Goal: Task Accomplishment & Management: Complete application form

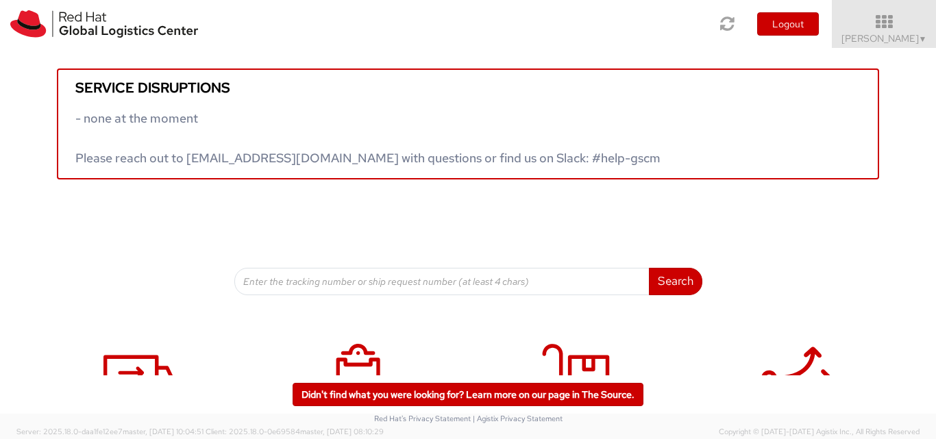
scroll to position [88, 0]
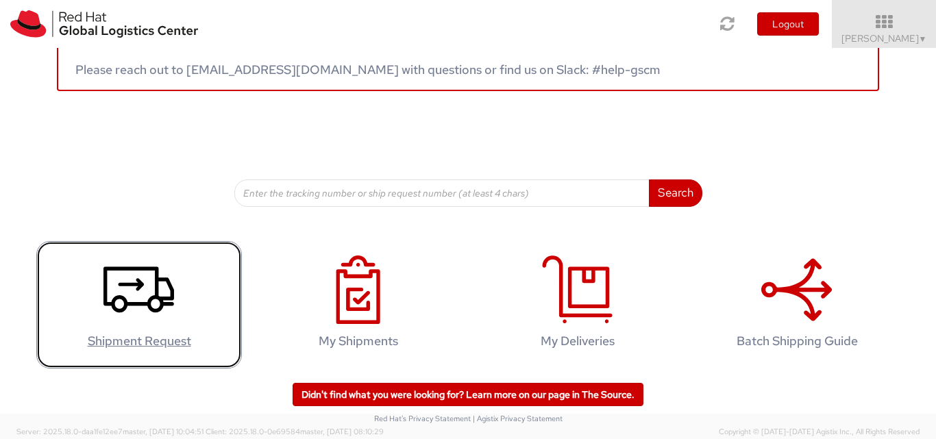
click at [129, 298] on icon at bounding box center [138, 290] width 71 height 69
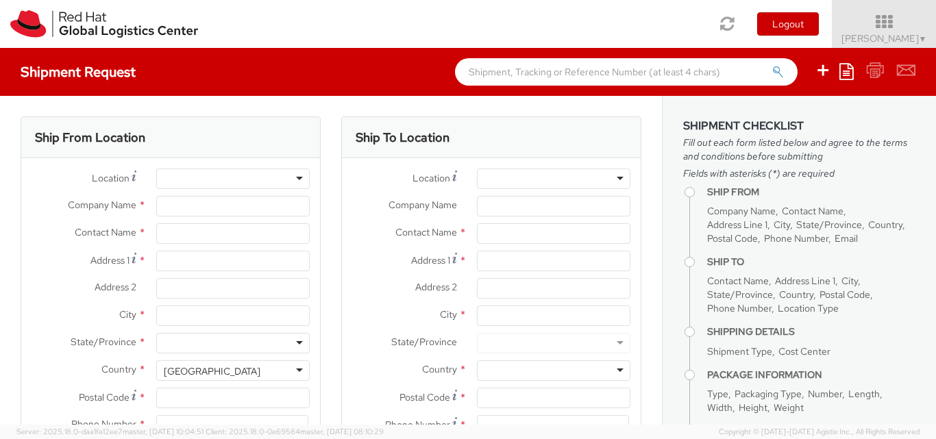
select select
select select "150"
type input "Red Hat"
type input "[PERSON_NAME]"
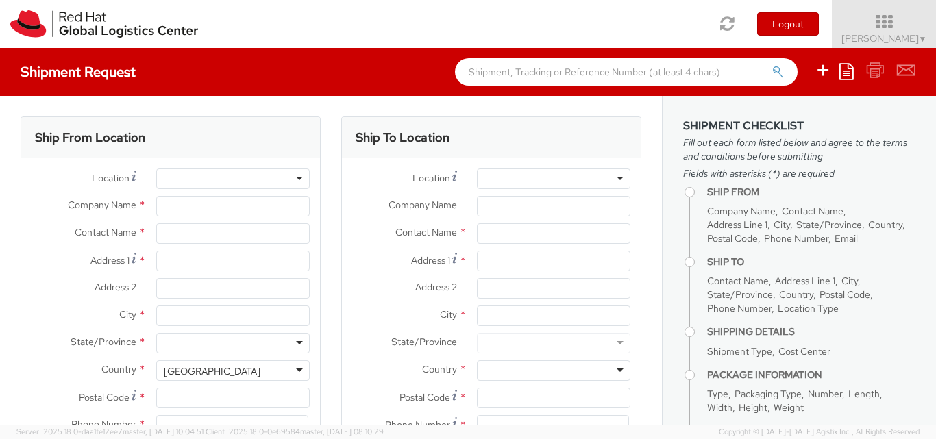
type input "[EMAIL_ADDRESS][DOMAIN_NAME]"
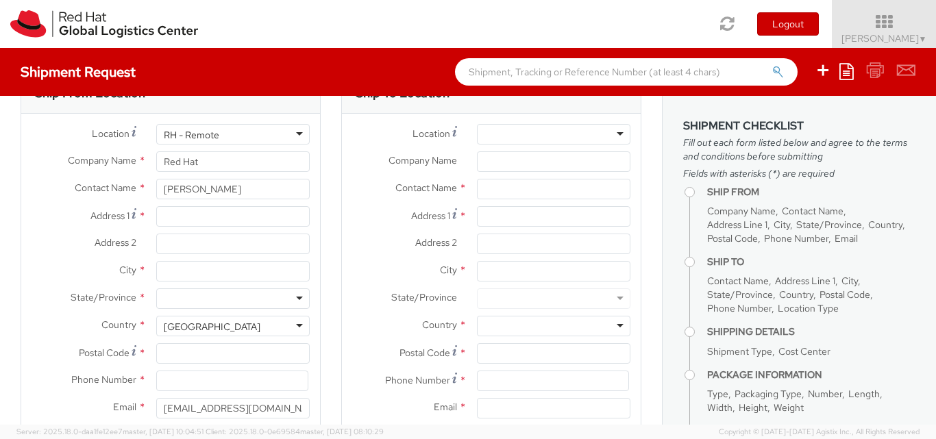
scroll to position [43, 0]
click at [262, 185] on input "[PERSON_NAME]" at bounding box center [232, 190] width 153 height 21
type input "S"
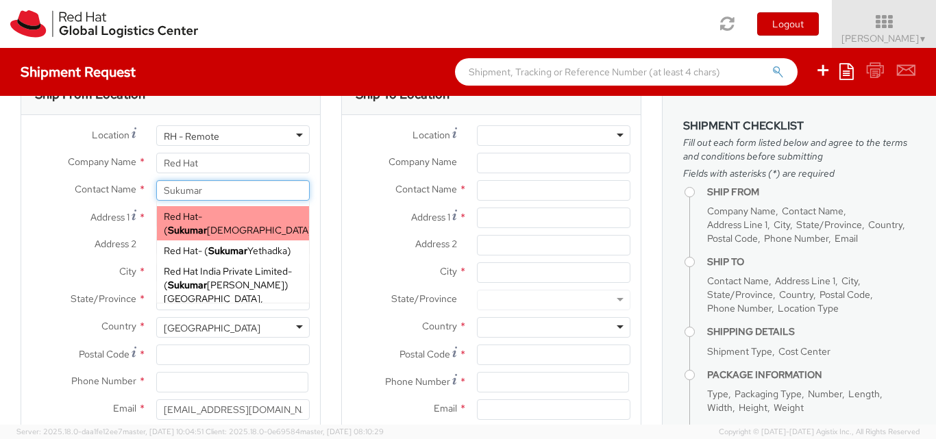
click at [240, 228] on div "Red Hat - ( [PERSON_NAME] )" at bounding box center [233, 223] width 152 height 34
type input "[PERSON_NAME]"
type input "[EMAIL_ADDRESS][DOMAIN_NAME]"
select select
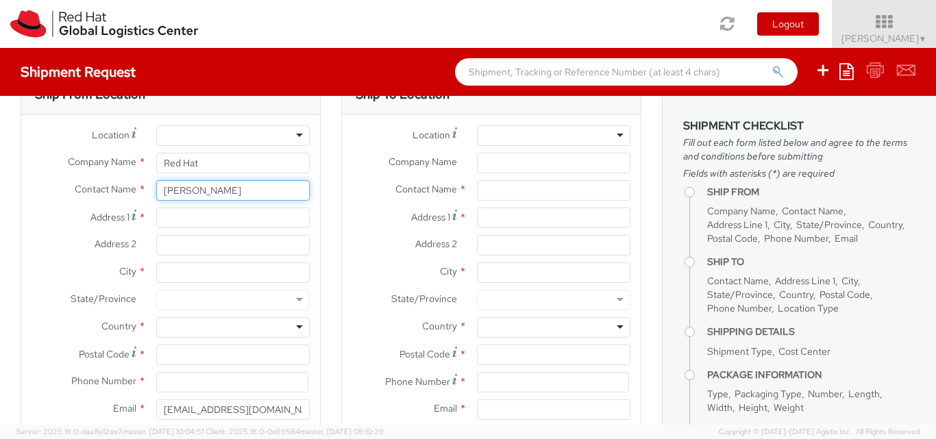
type input "[PERSON_NAME]"
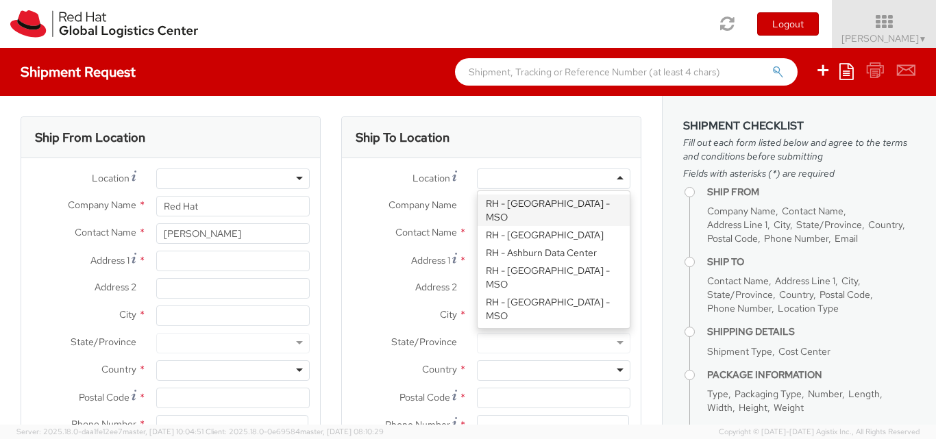
click at [502, 174] on div at bounding box center [553, 179] width 153 height 21
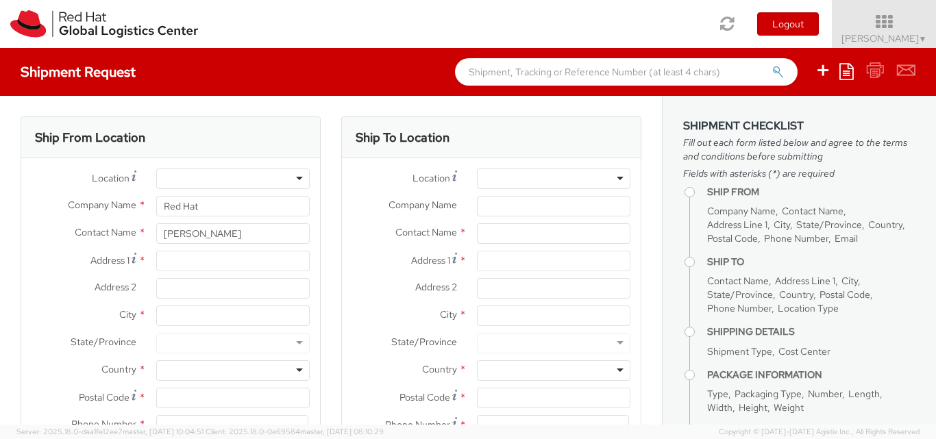
click at [423, 285] on span "Address 2" at bounding box center [436, 287] width 42 height 12
click at [477, 285] on input "Address 2 *" at bounding box center [553, 288] width 153 height 21
click at [550, 210] on input "Company Name *" at bounding box center [553, 206] width 153 height 21
click at [478, 230] on input "text" at bounding box center [553, 233] width 153 height 21
type input "[PERSON_NAME]"
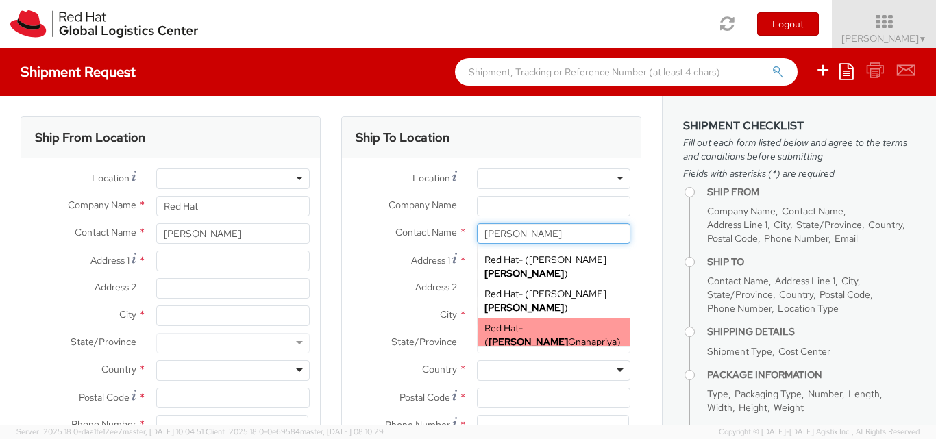
click at [547, 336] on strong "[PERSON_NAME]" at bounding box center [527, 342] width 79 height 12
type input "Red Hat"
type input "[PERSON_NAME]"
type input "[EMAIL_ADDRESS][DOMAIN_NAME]"
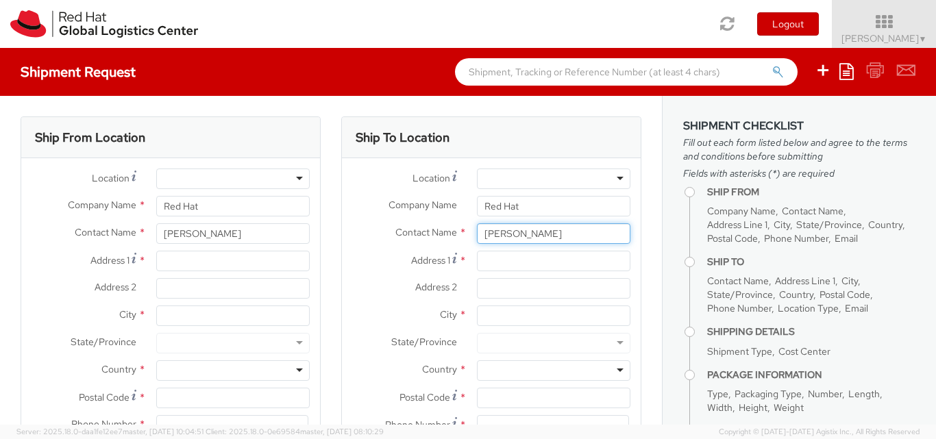
type input "[PERSON_NAME]"
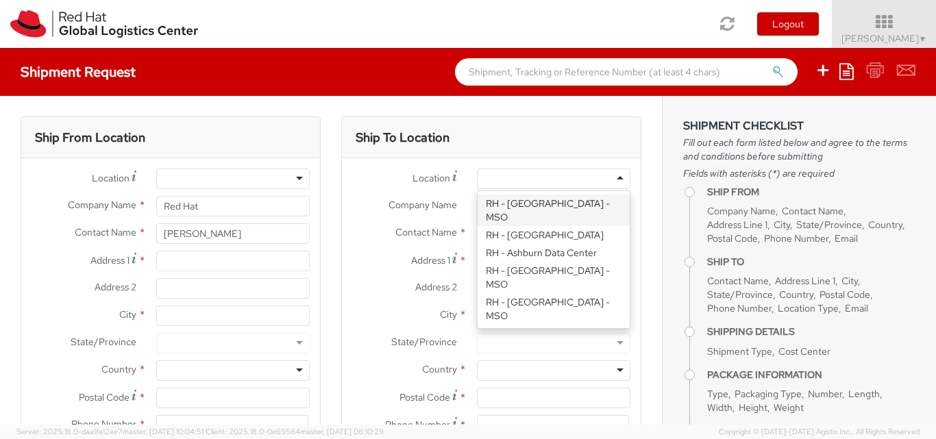
click at [494, 172] on div at bounding box center [553, 179] width 153 height 21
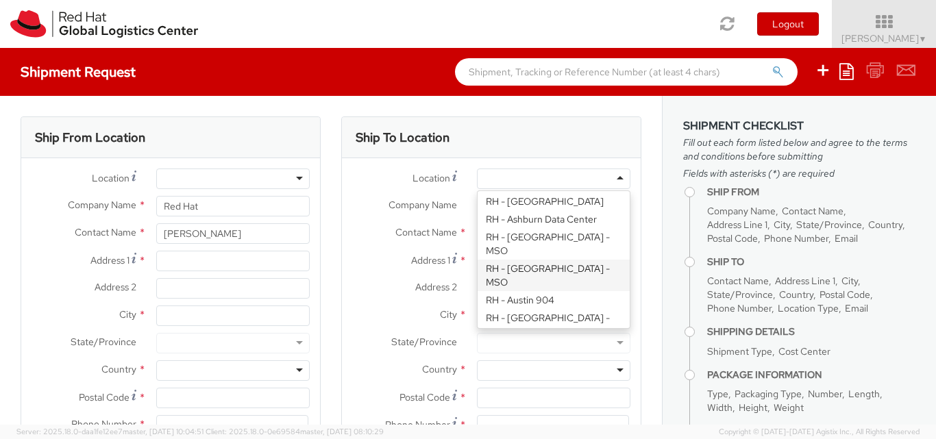
scroll to position [34, 0]
type input "Red Hat India Private Limited"
type input "Bagmane [GEOGRAPHIC_DATA]"
type input "FL 10, [GEOGRAPHIC_DATA], [GEOGRAPHIC_DATA]"
type input "[GEOGRAPHIC_DATA]"
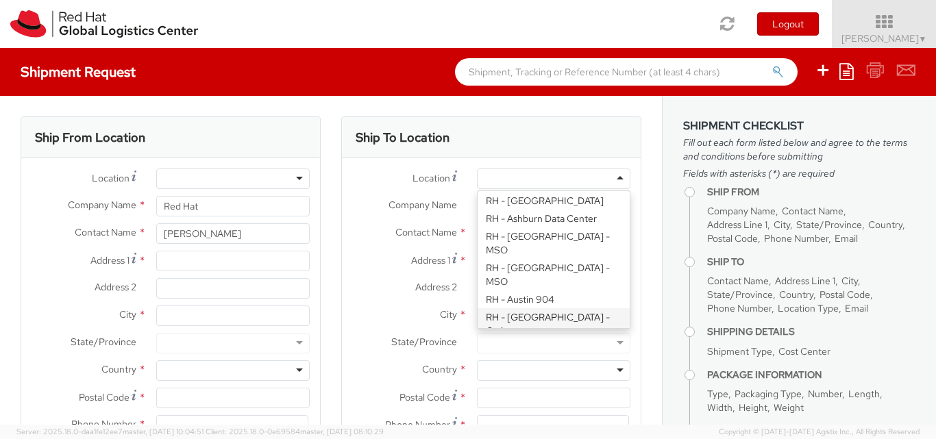
type input "560037"
type input "918067935000"
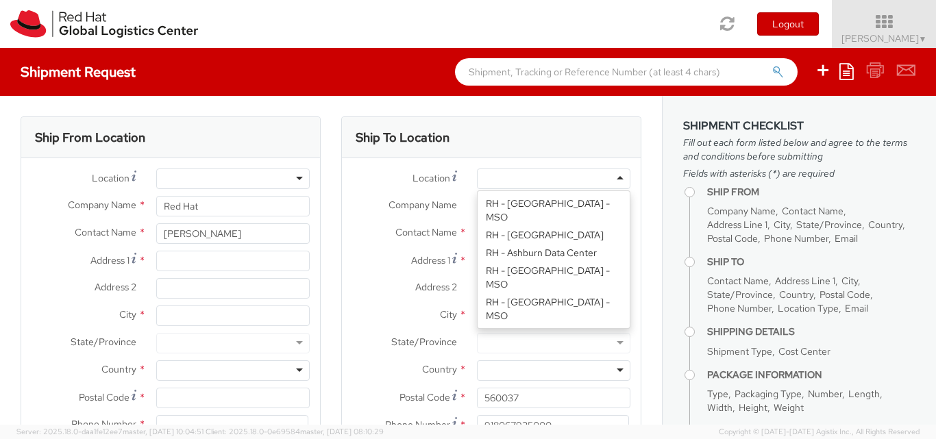
select select "150"
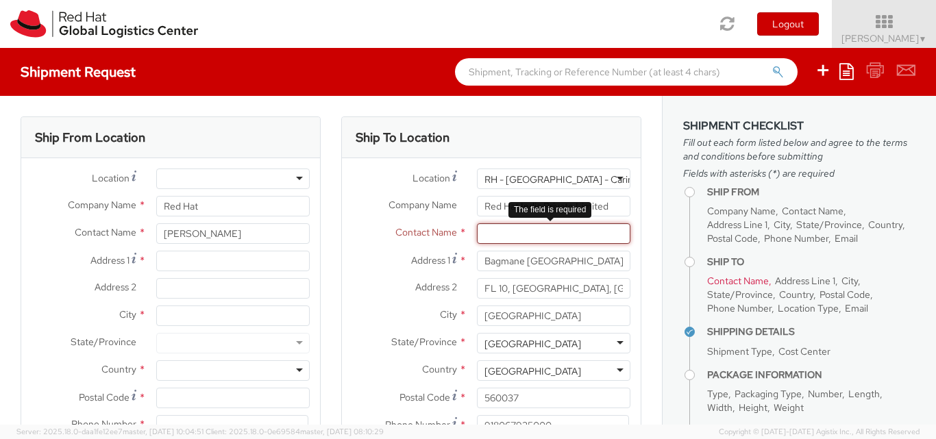
click at [494, 234] on input "text" at bounding box center [553, 233] width 153 height 21
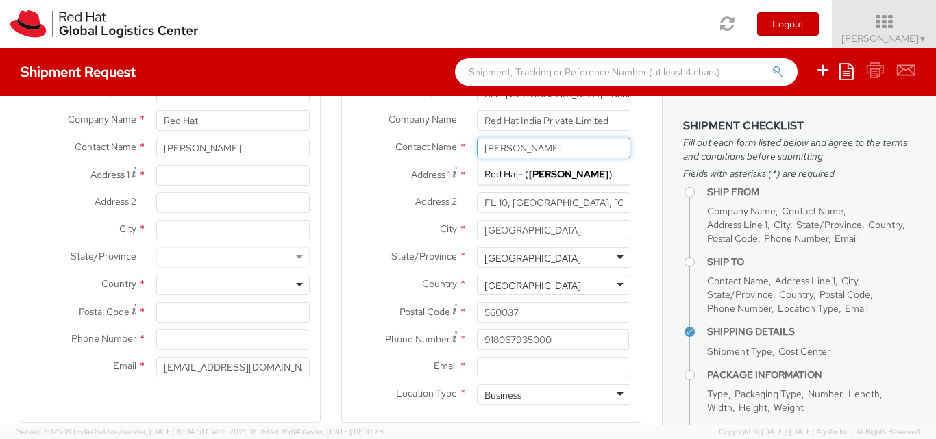
scroll to position [34, 0]
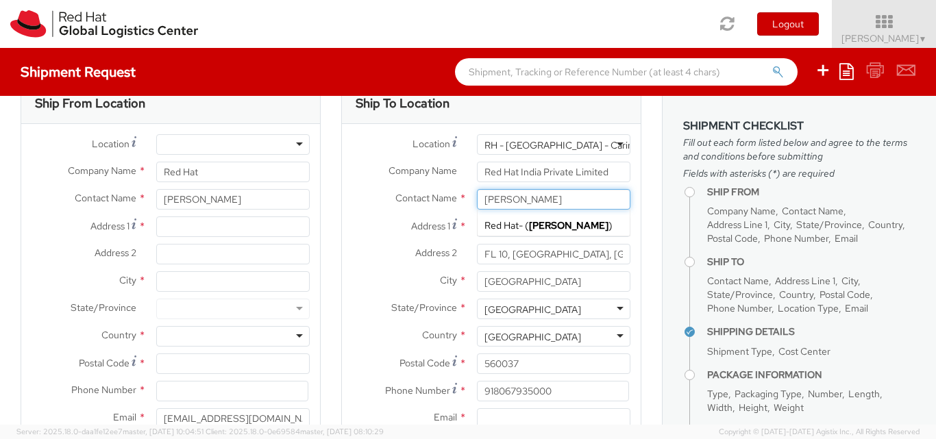
type input "[PERSON_NAME]"
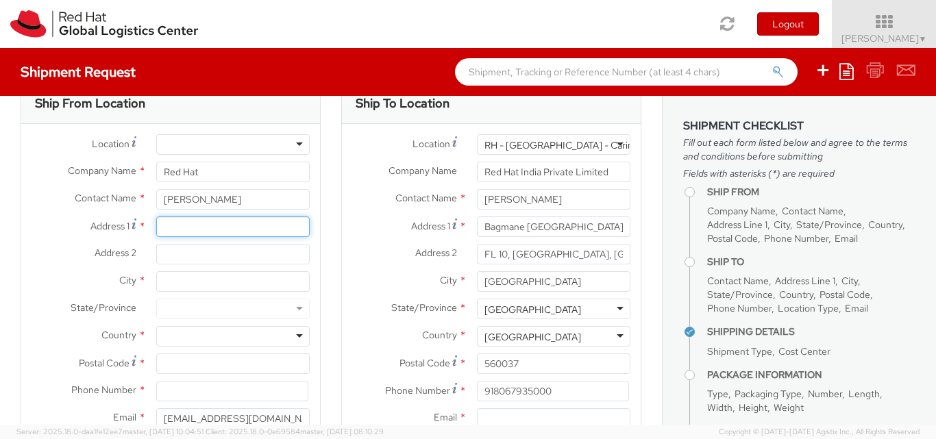
click at [172, 229] on input "Address 1 *" at bounding box center [232, 226] width 153 height 21
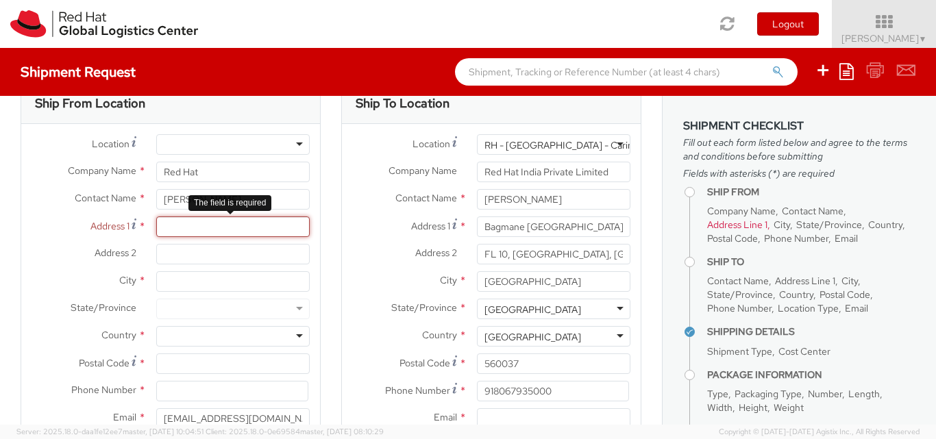
paste input "[STREET_ADDRESS] ([GEOGRAPHIC_DATA]"
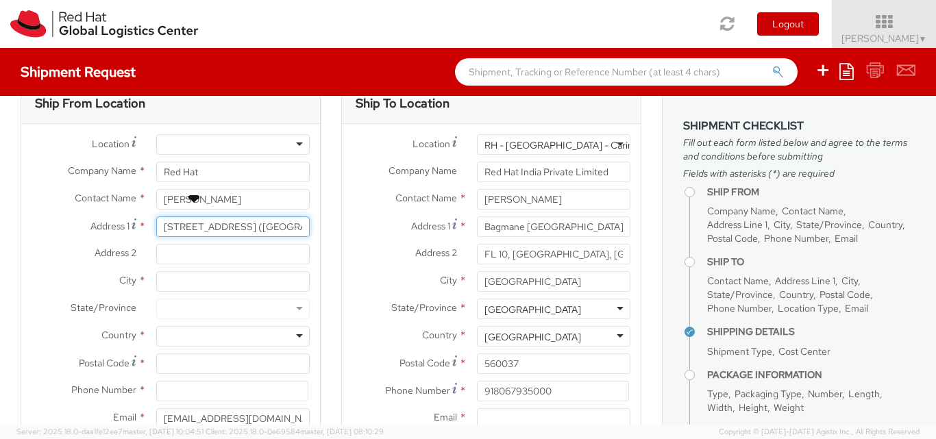
scroll to position [0, 140]
click at [290, 229] on input "[STREET_ADDRESS] ([GEOGRAPHIC_DATA]" at bounding box center [232, 226] width 153 height 21
type input "[STREET_ADDRESS] ([GEOGRAPHIC_DATA]"
click at [222, 228] on input "[STREET_ADDRESS] ([GEOGRAPHIC_DATA]" at bounding box center [232, 226] width 153 height 21
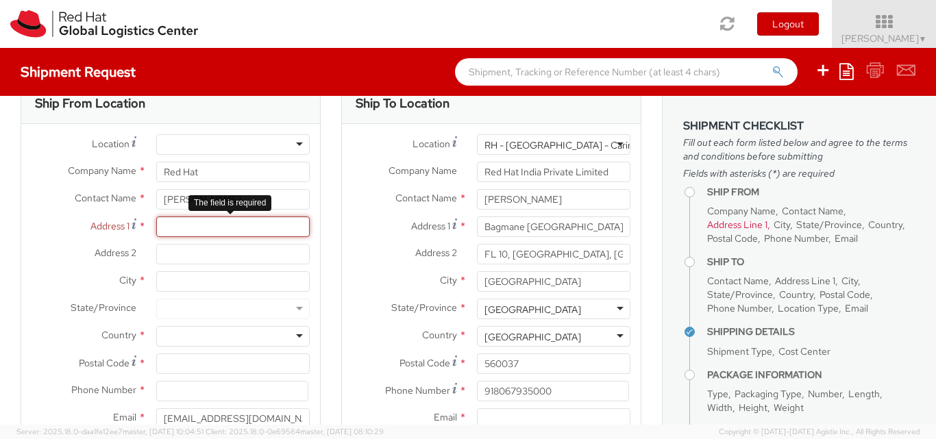
paste input "1/G1, [GEOGRAPHIC_DATA], [GEOGRAPHIC_DATA],"
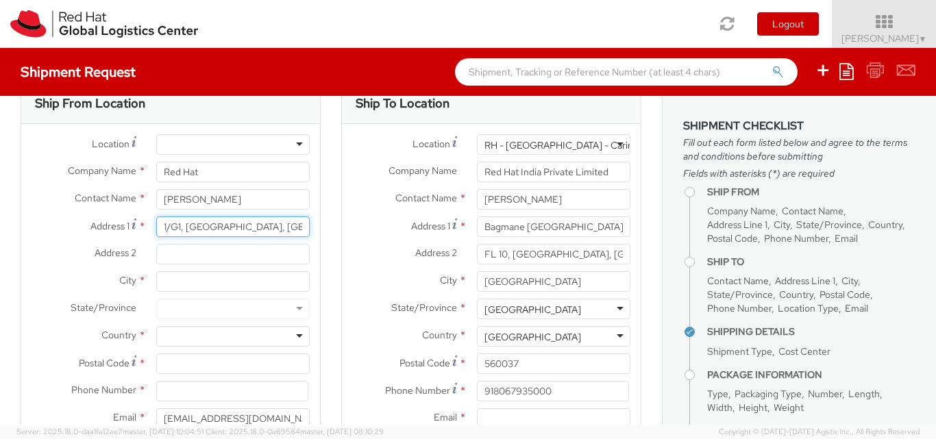
type input "1/G1, [GEOGRAPHIC_DATA], [GEOGRAPHIC_DATA],"
click at [182, 257] on input "Address 2 *" at bounding box center [232, 254] width 153 height 21
paste input "Siruseri,"
type input "Siruseri,"
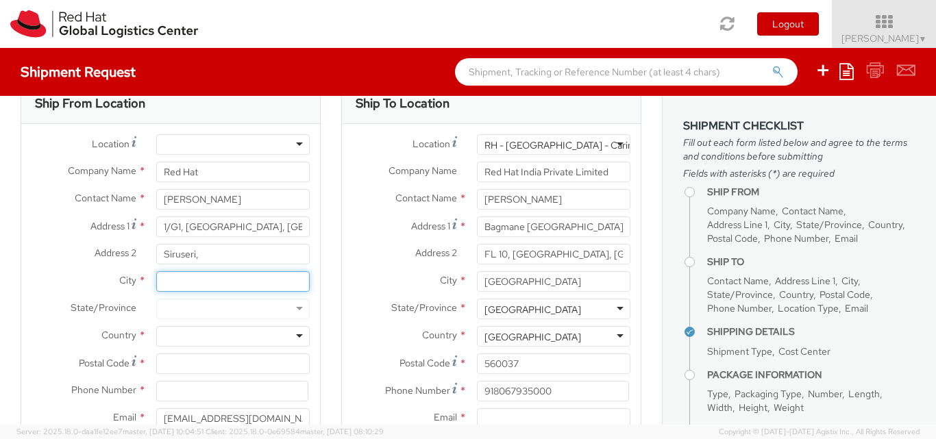
click at [173, 286] on input "City *" at bounding box center [232, 281] width 153 height 21
type input "C"
type input "[GEOGRAPHIC_DATA]"
click at [176, 310] on div at bounding box center [232, 309] width 153 height 21
click at [224, 312] on div at bounding box center [232, 309] width 153 height 21
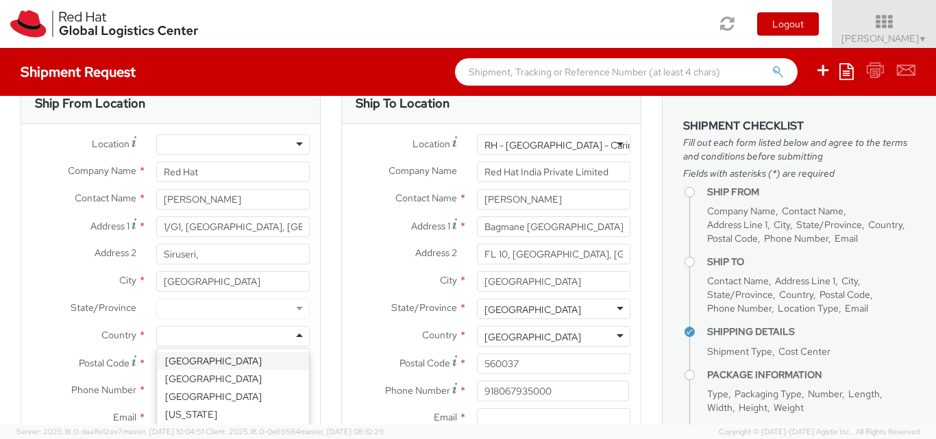
click at [201, 334] on div at bounding box center [232, 336] width 153 height 21
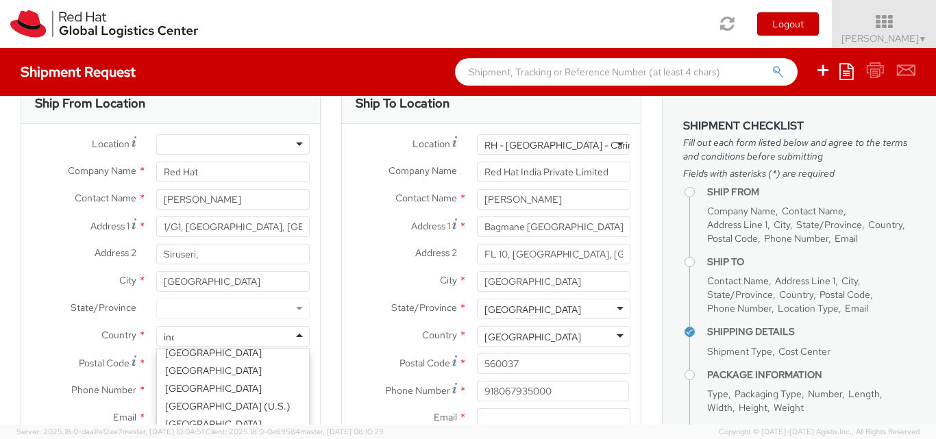
scroll to position [3, 0]
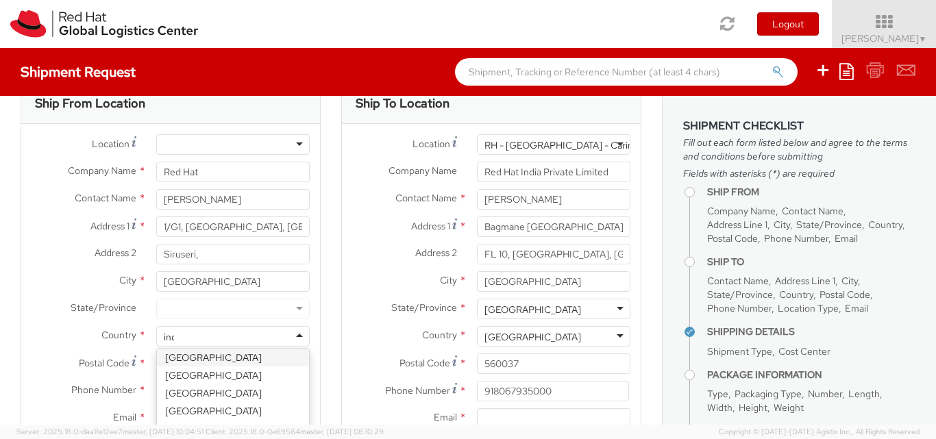
type input "india"
select select "CM"
select select "KGS"
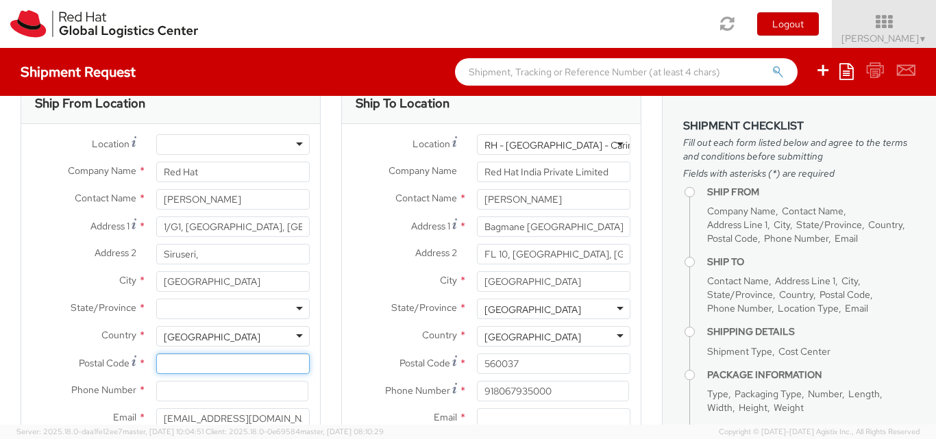
click at [206, 367] on input "Postal Code *" at bounding box center [232, 364] width 153 height 21
paste input "[GEOGRAPHIC_DATA] 603103"
click at [210, 362] on input "Tamil Nad 603103" at bounding box center [232, 364] width 153 height 21
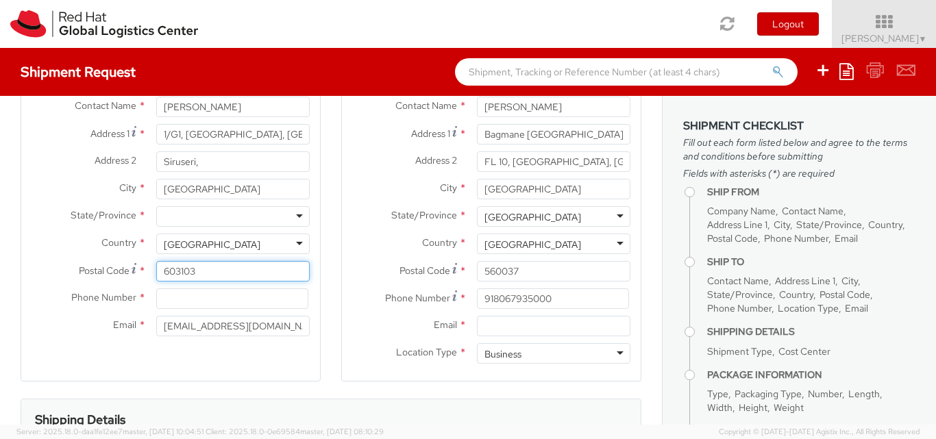
scroll to position [127, 0]
type input "603103"
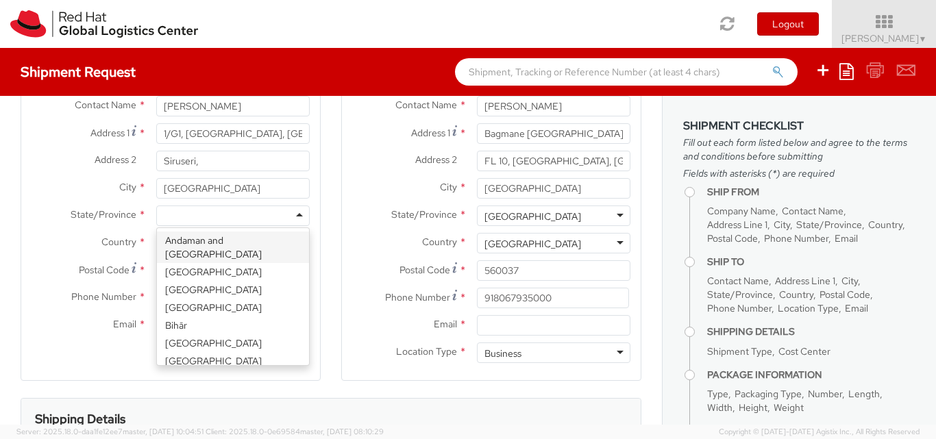
click at [186, 220] on div at bounding box center [232, 216] width 153 height 21
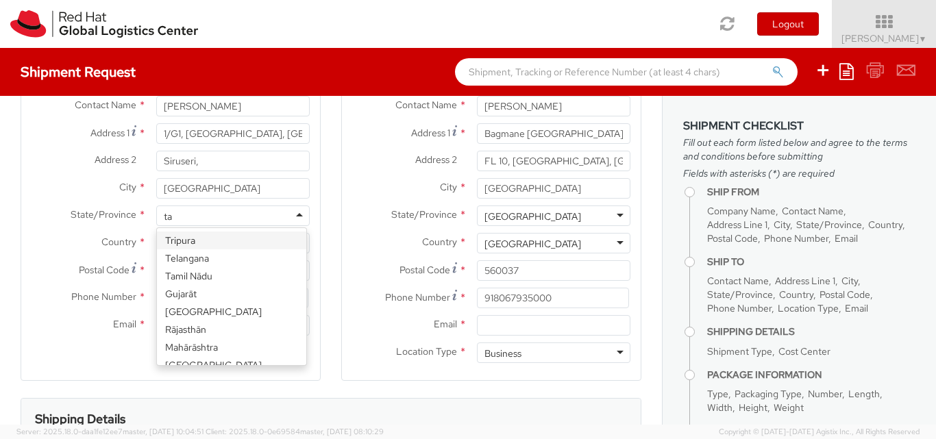
type input "tam"
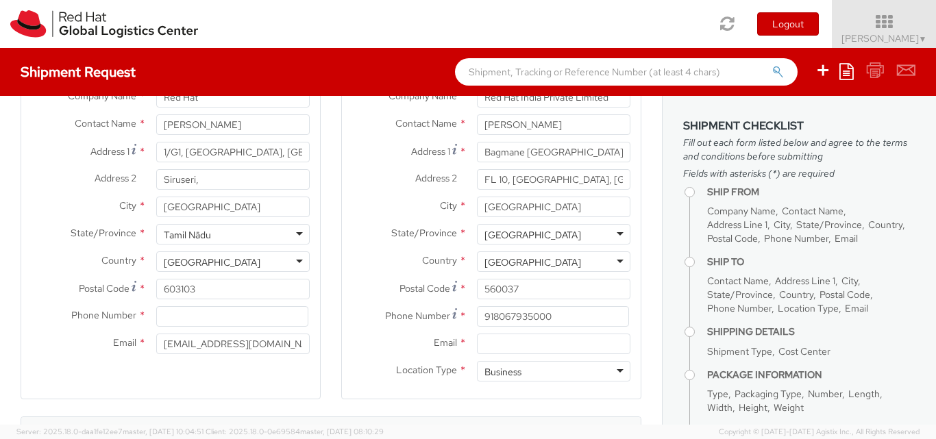
scroll to position [107, 0]
click at [166, 315] on input at bounding box center [232, 318] width 152 height 21
paste input "98846 19000"
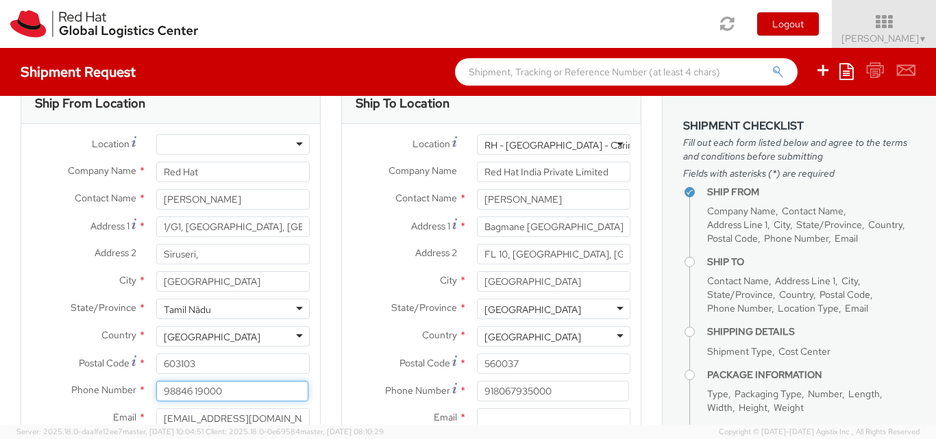
scroll to position [34, 0]
type input "98846 19000"
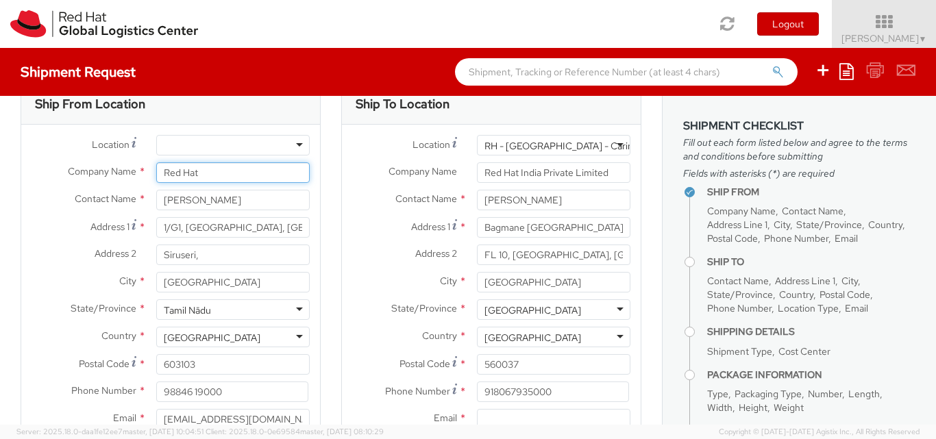
click at [214, 173] on input "Red Hat" at bounding box center [232, 172] width 153 height 21
click at [49, 338] on label "Country *" at bounding box center [83, 336] width 125 height 18
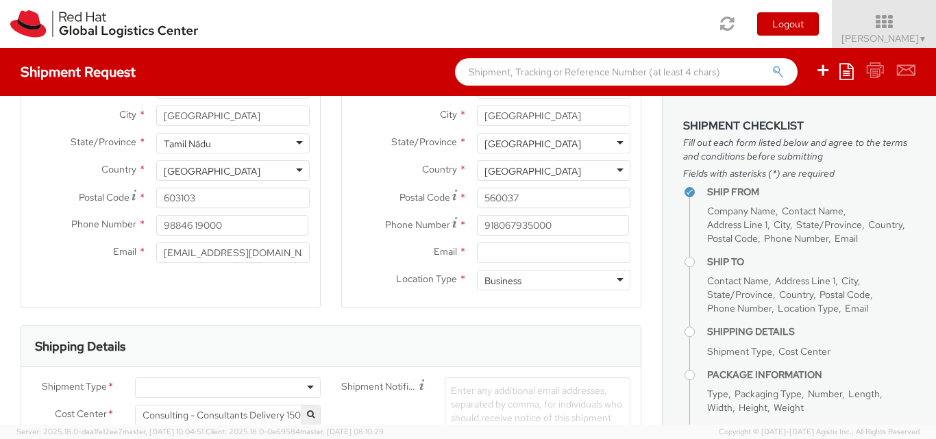
scroll to position [201, 0]
click at [491, 260] on input "Email *" at bounding box center [553, 252] width 153 height 21
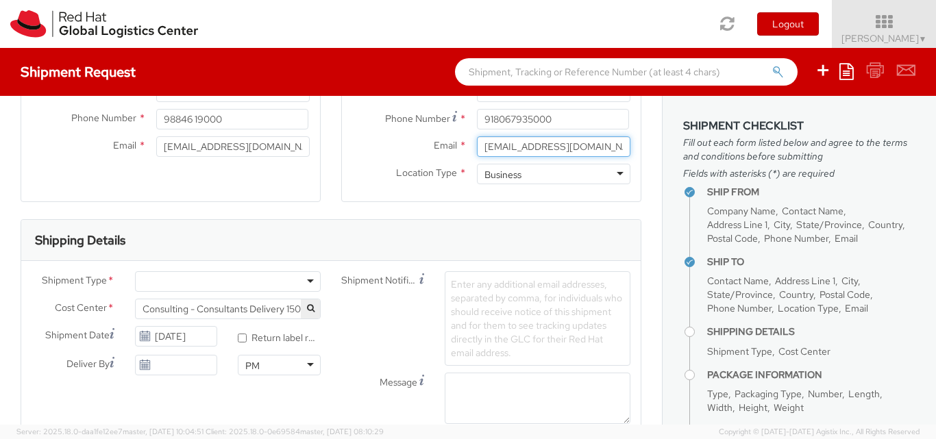
scroll to position [351, 0]
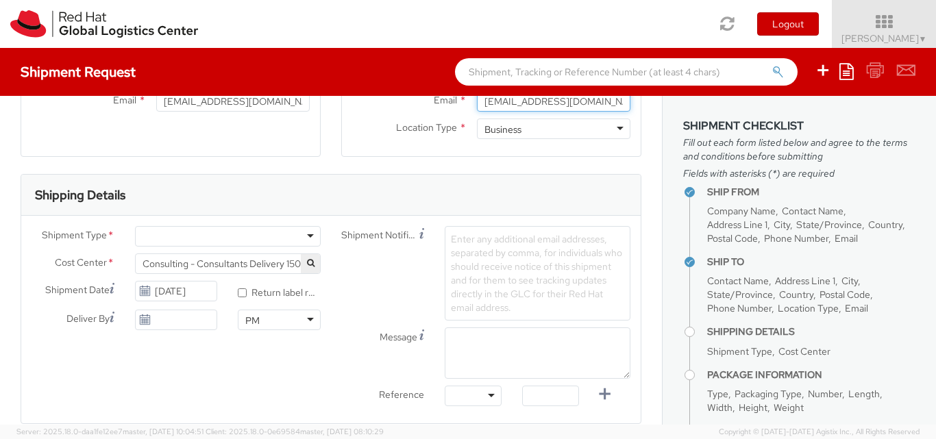
type input "[EMAIL_ADDRESS][DOMAIN_NAME]"
click at [164, 231] on div at bounding box center [228, 236] width 186 height 21
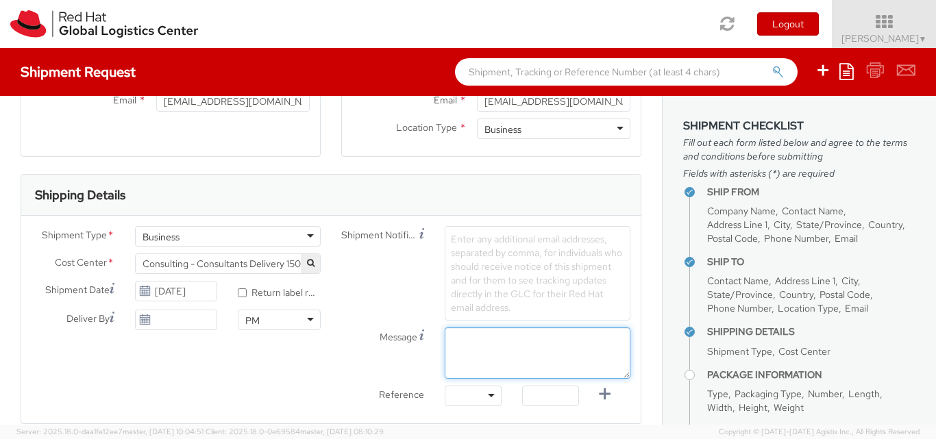
click at [490, 356] on textarea "Message" at bounding box center [538, 352] width 186 height 51
type textarea "P"
click at [506, 346] on textarea "Return of" at bounding box center [538, 352] width 186 height 51
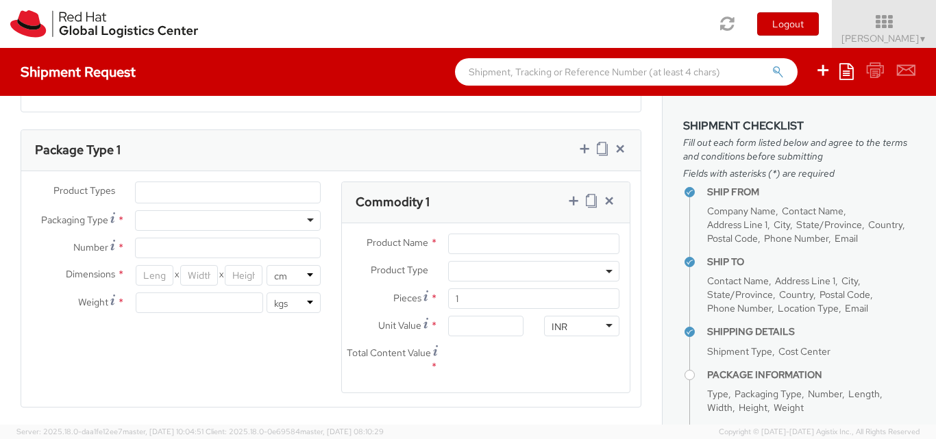
scroll to position [664, 0]
type textarea "Return of swags post event at [GEOGRAPHIC_DATA]"
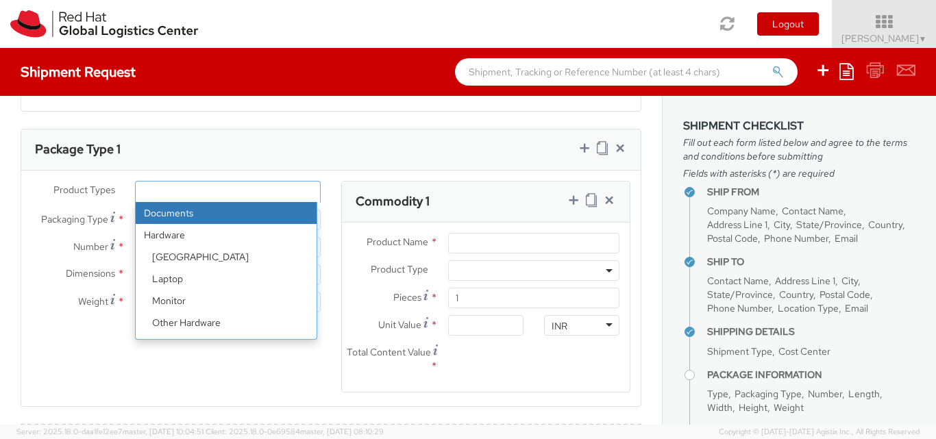
click at [210, 187] on ul at bounding box center [228, 192] width 184 height 21
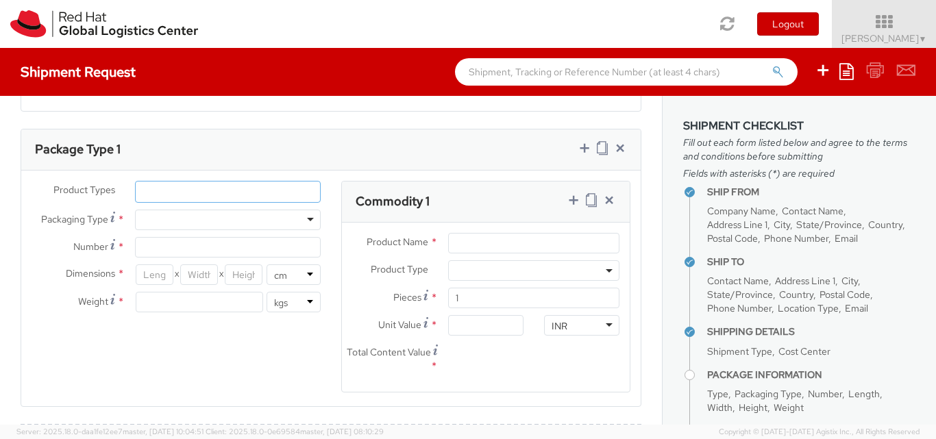
click at [210, 187] on ul at bounding box center [228, 192] width 184 height 21
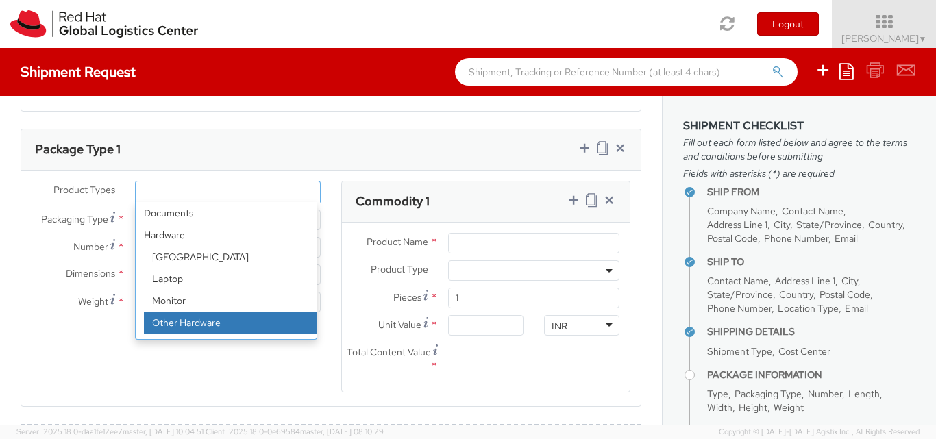
select select "HARD_OTHER"
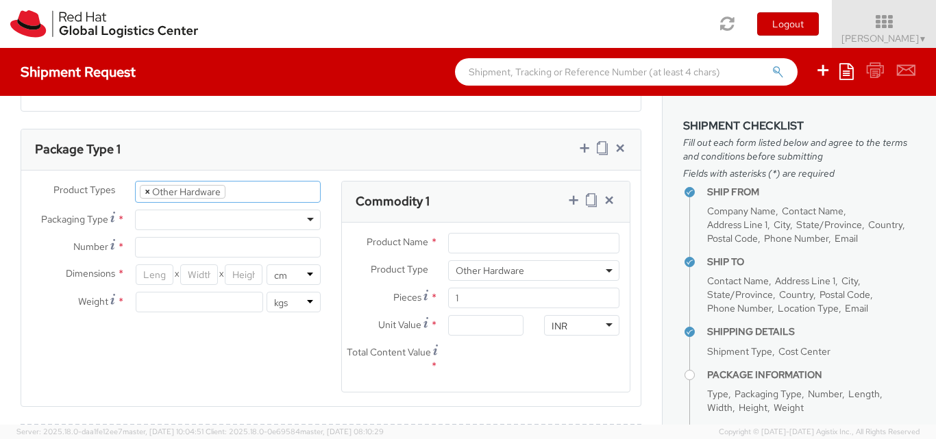
click at [147, 190] on span "×" at bounding box center [147, 192] width 5 height 12
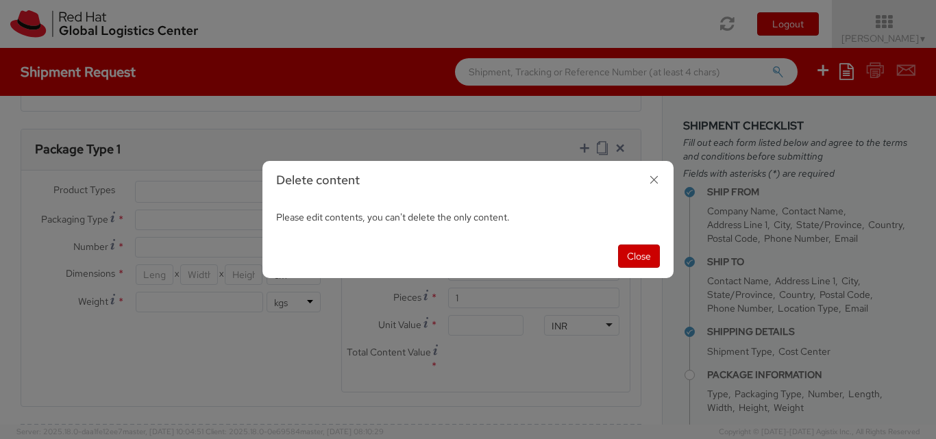
click at [660, 259] on div "Close" at bounding box center [467, 256] width 411 height 44
click at [641, 260] on button "Close" at bounding box center [639, 256] width 42 height 23
select select "HARD_OTHER"
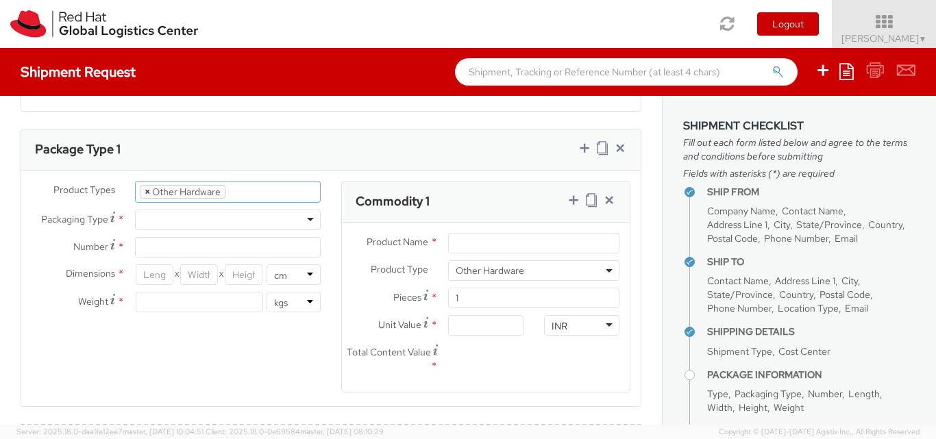
click at [145, 190] on span "×" at bounding box center [147, 192] width 5 height 12
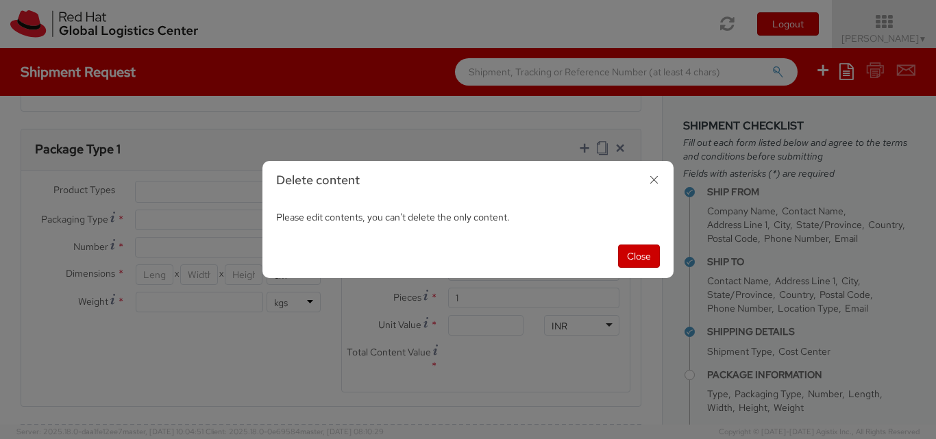
click at [657, 183] on icon "button" at bounding box center [654, 180] width 20 height 20
select select "HARD_OTHER"
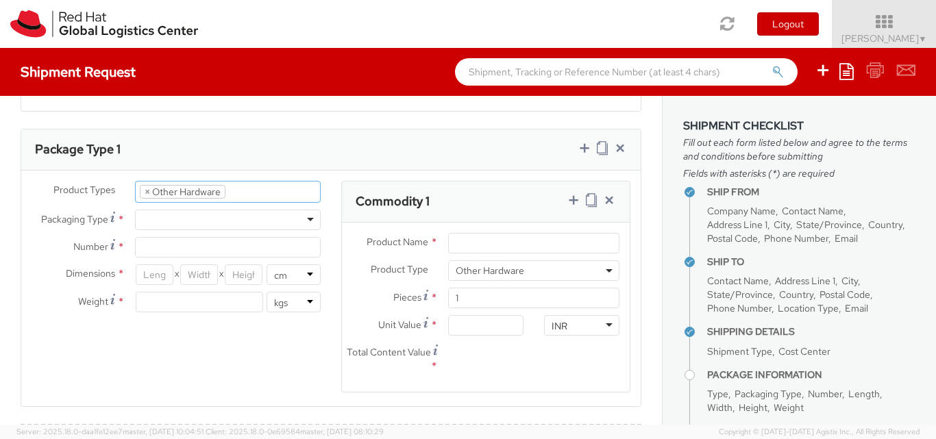
click at [248, 193] on ul "× Other Hardware" at bounding box center [228, 192] width 184 height 21
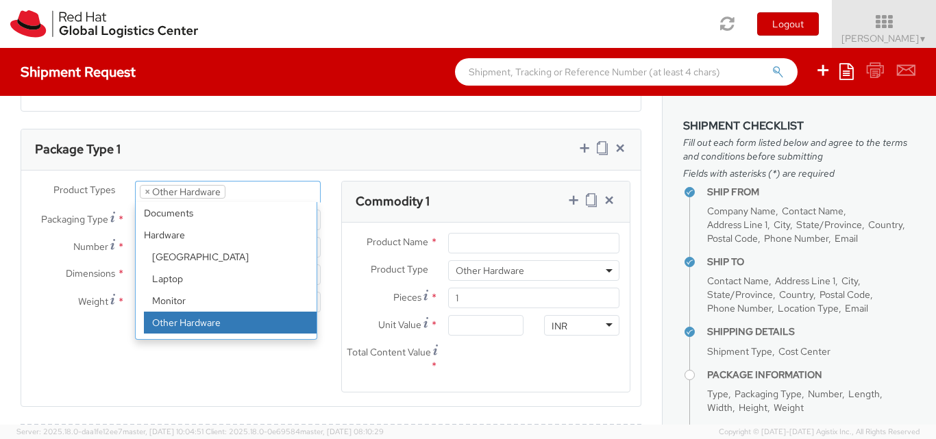
select select
type input "Other Hardware"
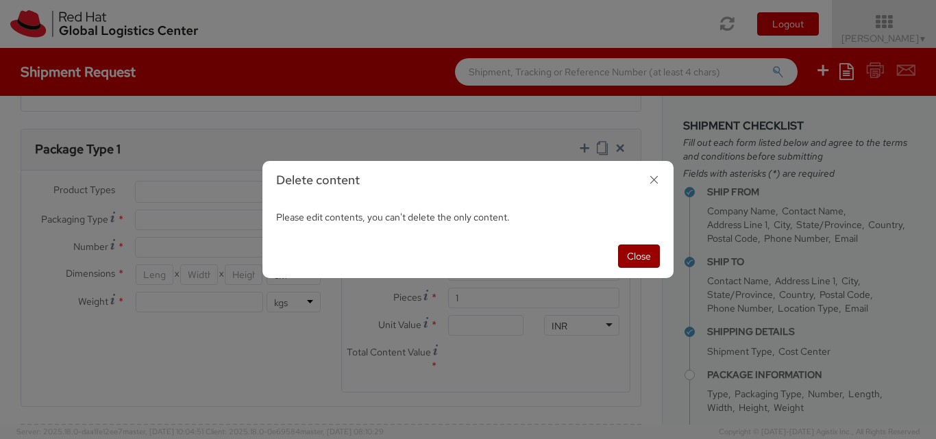
click at [641, 256] on button "Close" at bounding box center [639, 256] width 42 height 23
select select "HARD_OTHER"
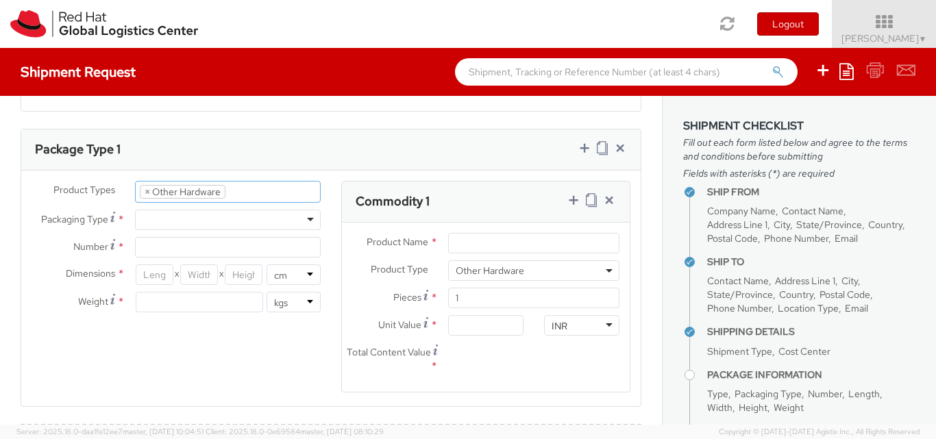
click at [284, 195] on ul "× Other Hardware" at bounding box center [228, 192] width 184 height 21
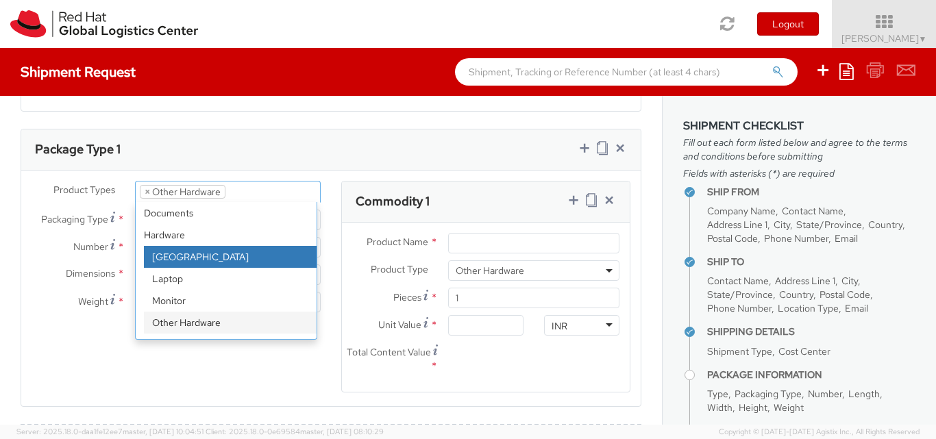
scroll to position [60, 0]
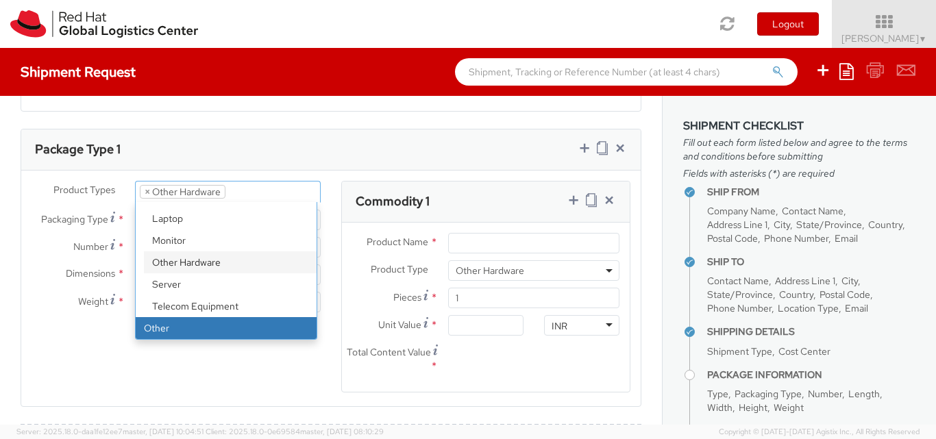
select select "OTHER"
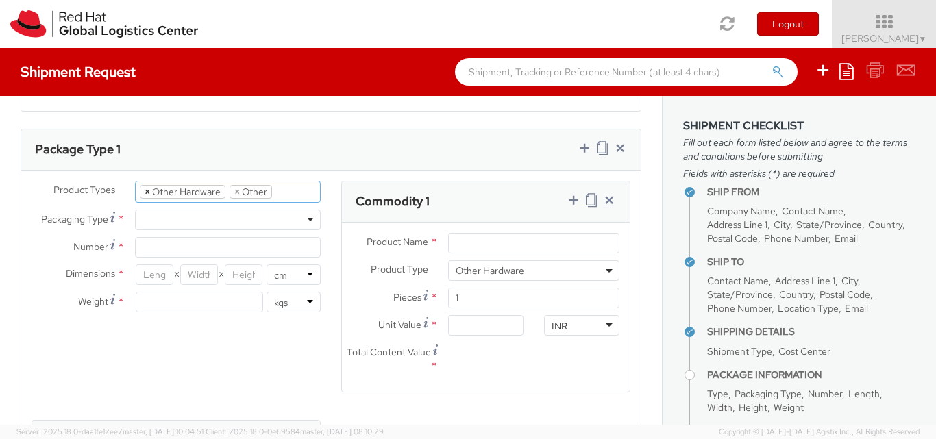
click at [145, 193] on span "×" at bounding box center [147, 192] width 5 height 12
select select "OTHER"
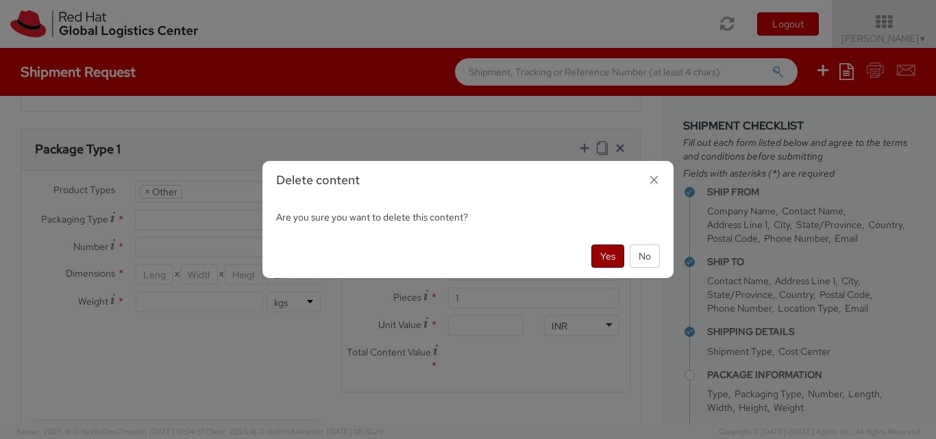
click at [594, 258] on button "Yes" at bounding box center [607, 256] width 33 height 23
select select "OTHER"
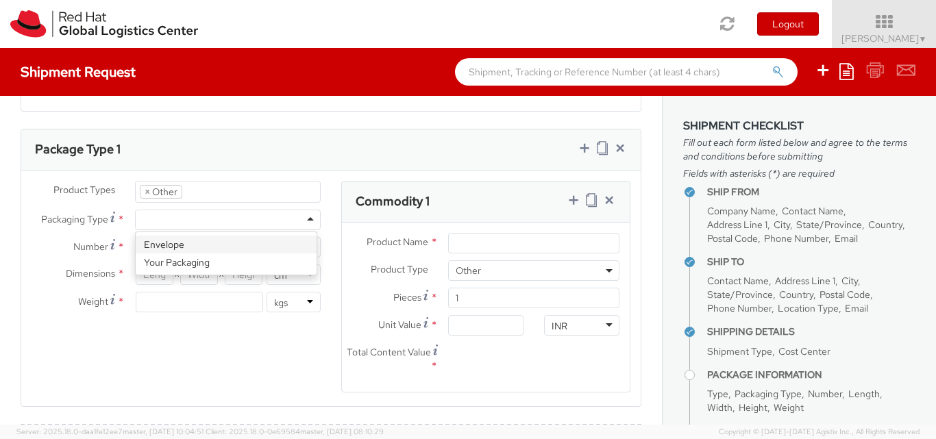
click at [155, 222] on div at bounding box center [228, 220] width 186 height 21
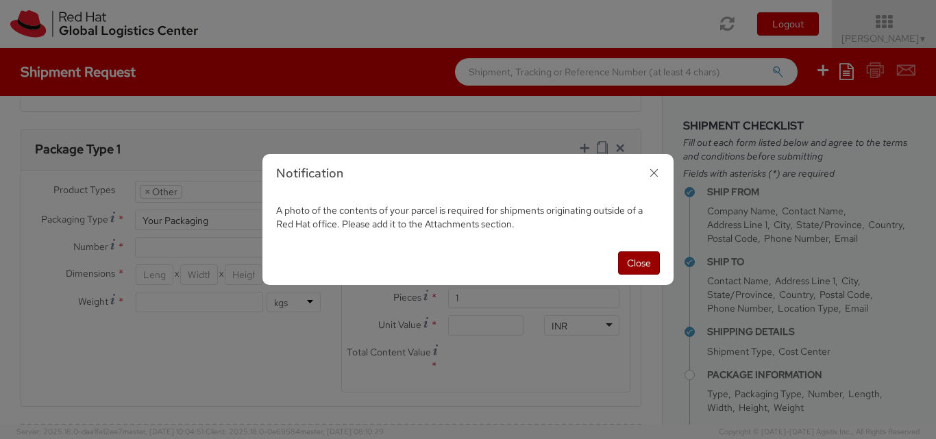
click at [643, 264] on button "Close" at bounding box center [639, 262] width 42 height 23
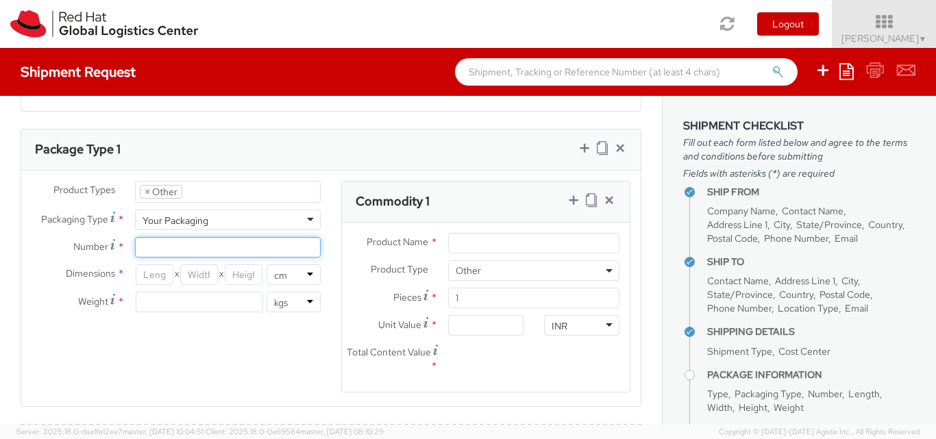
click at [193, 239] on input "Number *" at bounding box center [228, 247] width 186 height 21
type input "5"
click at [164, 349] on div "Product Types * Documents Docking Station Laptop Monitor Other Hardware Server …" at bounding box center [330, 295] width 619 height 229
click at [153, 276] on input "number" at bounding box center [155, 274] width 38 height 21
type input "60"
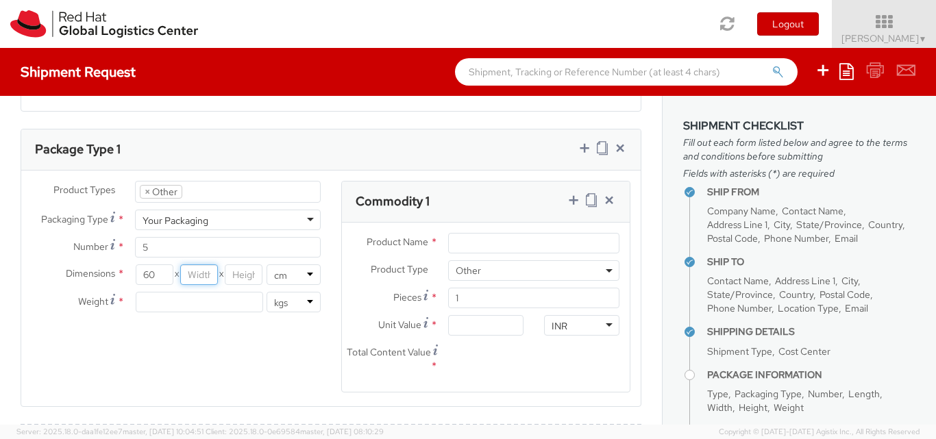
click at [206, 277] on input "number" at bounding box center [199, 274] width 38 height 21
type input "40"
click at [243, 274] on input "number" at bounding box center [244, 274] width 38 height 21
type input "40"
click at [216, 303] on input "number" at bounding box center [199, 302] width 127 height 21
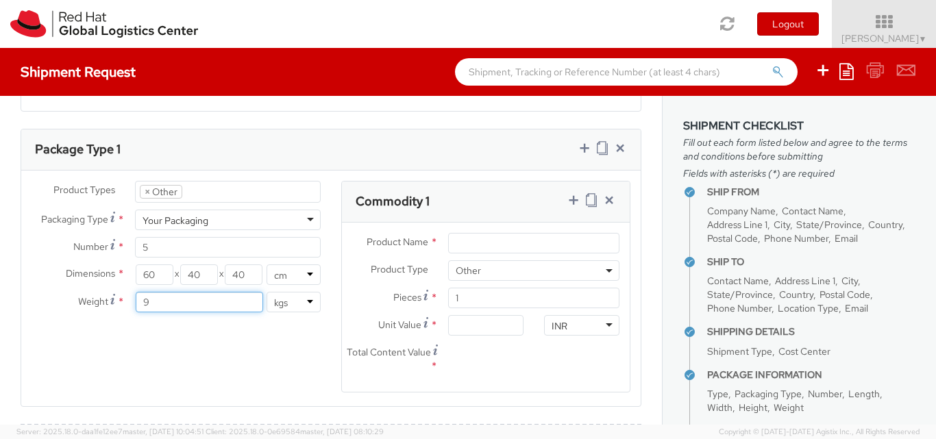
type input "9"
click at [196, 357] on div "Product Types * Documents Docking Station Laptop Monitor Other Hardware Server …" at bounding box center [330, 295] width 619 height 229
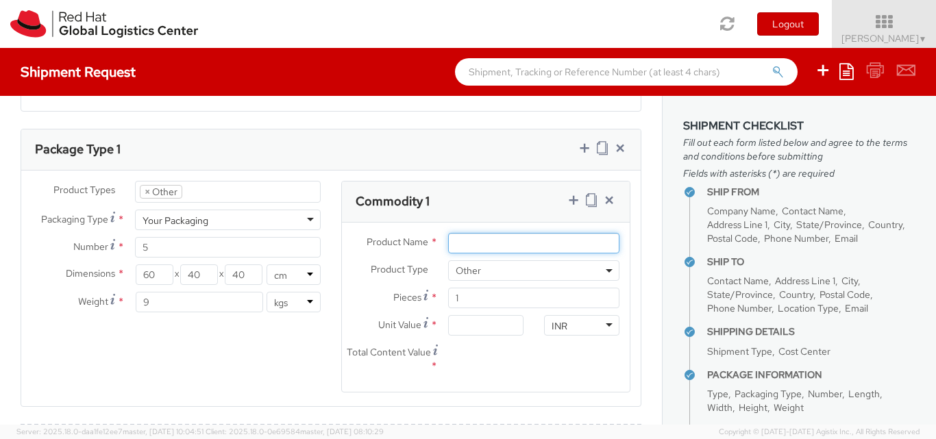
click at [458, 240] on input "Product Name *" at bounding box center [533, 243] width 171 height 21
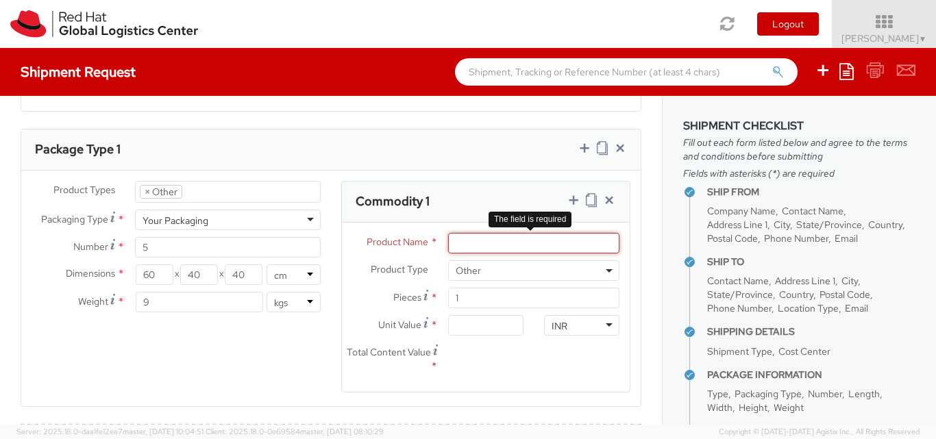
click at [467, 246] on input "Product Name *" at bounding box center [533, 243] width 171 height 21
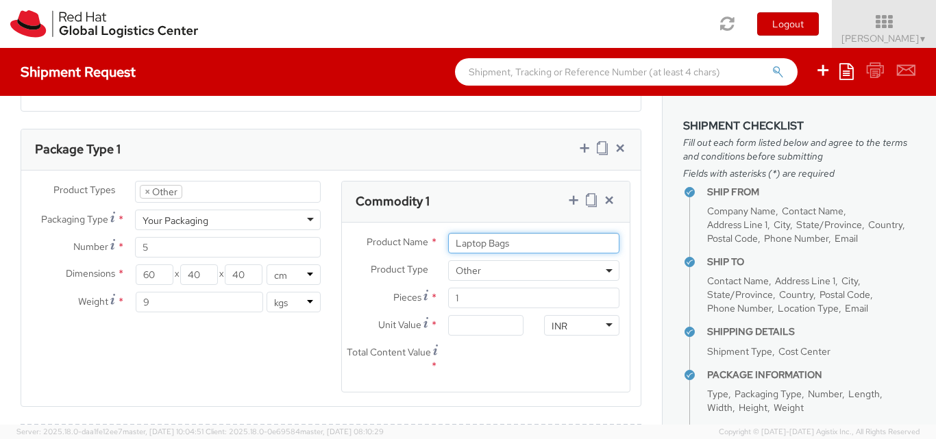
type input "Laptop Bags"
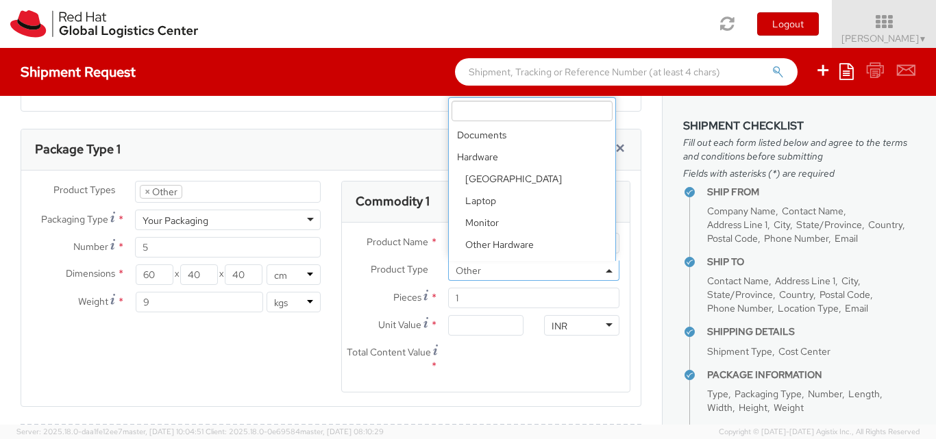
click at [464, 269] on span "Other" at bounding box center [534, 270] width 156 height 12
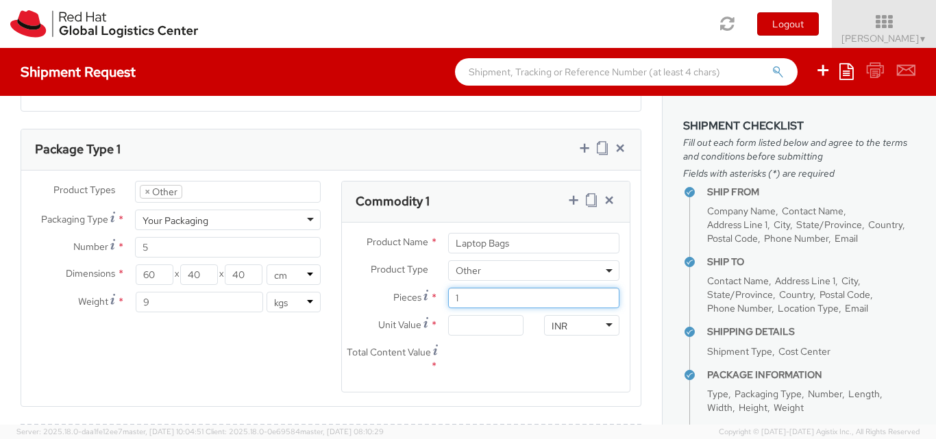
click at [461, 296] on input "1" at bounding box center [533, 298] width 171 height 21
type input "0.00"
type input "53"
click at [505, 351] on input "0.00" at bounding box center [485, 353] width 75 height 21
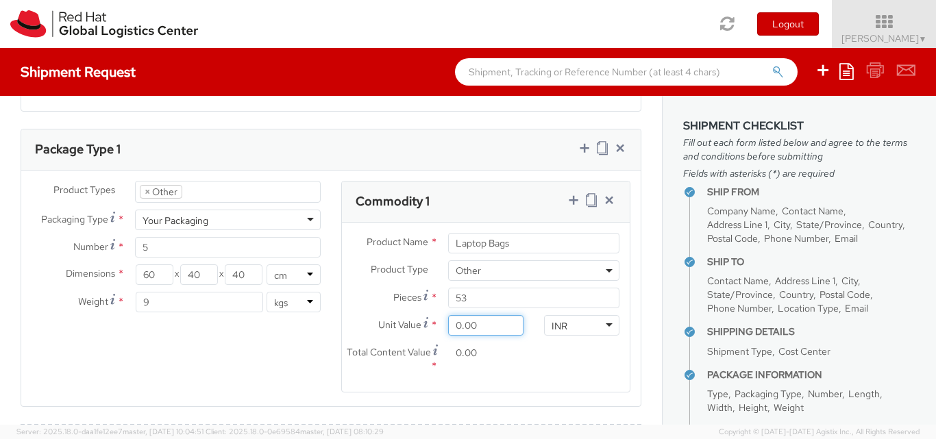
click at [480, 329] on input "0.00" at bounding box center [485, 325] width 75 height 21
type input "1.00"
type input "53.00"
type input "10.00"
type input "530.00"
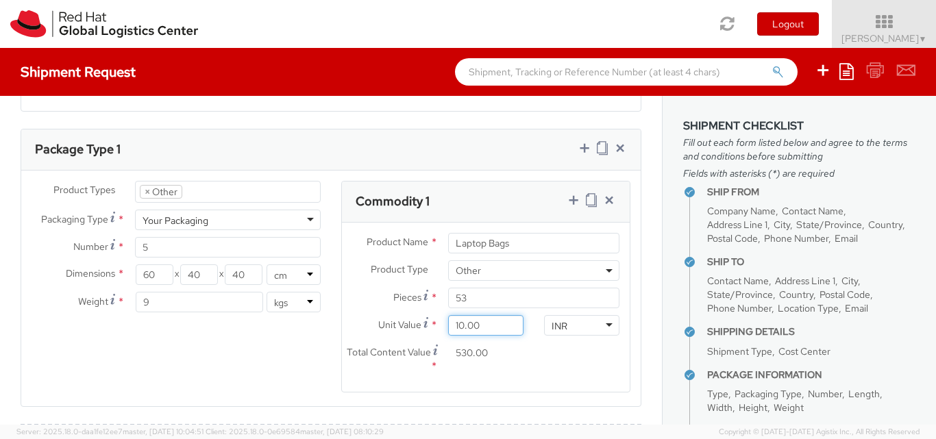
type input "105.00"
type input "5,565.00"
type input "1,050.00"
type input "55,650.00"
click at [544, 346] on div "Total Content Value * 55,650.00" at bounding box center [486, 362] width 288 height 39
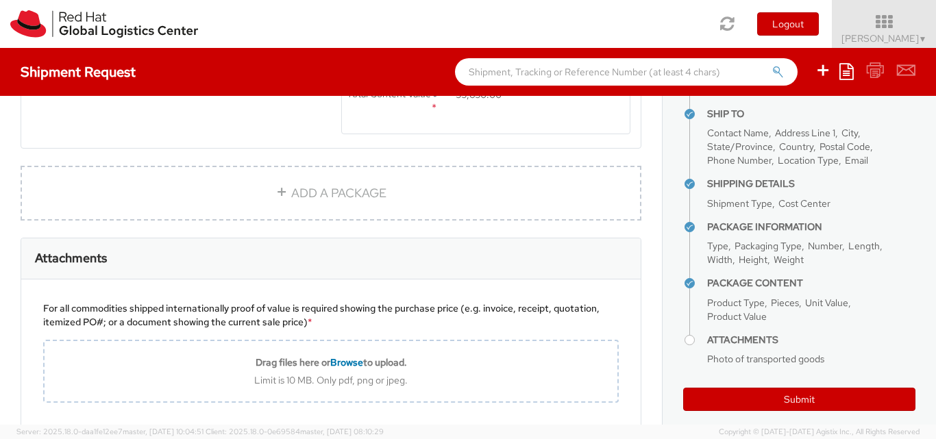
scroll to position [929, 0]
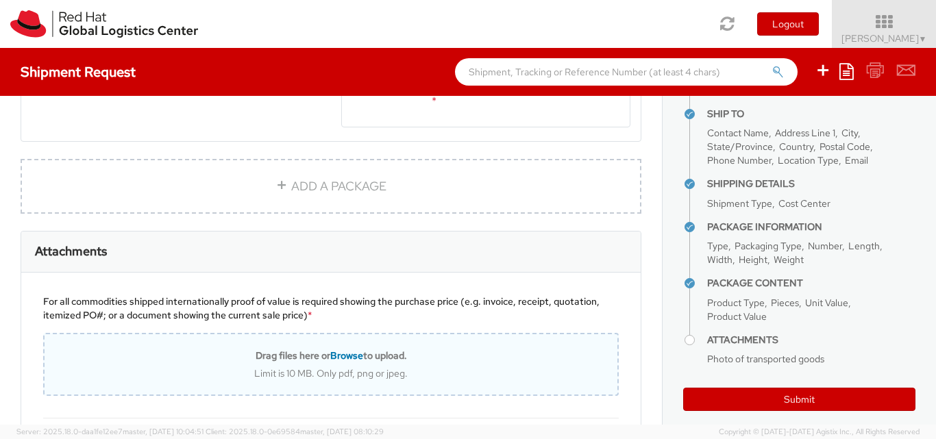
click at [347, 355] on span "Browse" at bounding box center [346, 355] width 33 height 12
click at [339, 355] on span "Browse" at bounding box center [346, 355] width 33 height 12
type input "C:\fakepath\Sign Einvoice -GC-25-26-0380.pdf"
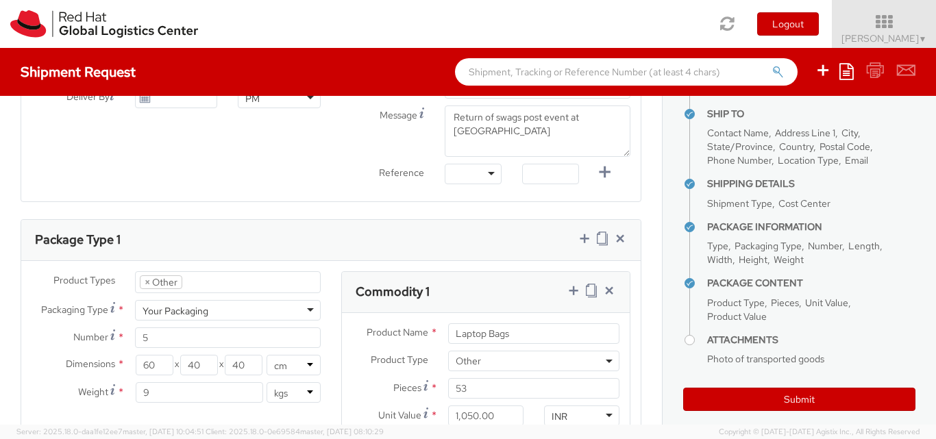
scroll to position [575, 0]
click at [648, 317] on div "Ship From Location Location * [GEOGRAPHIC_DATA] - [GEOGRAPHIC_DATA] - [GEOGRAPH…" at bounding box center [331, 310] width 662 height 1580
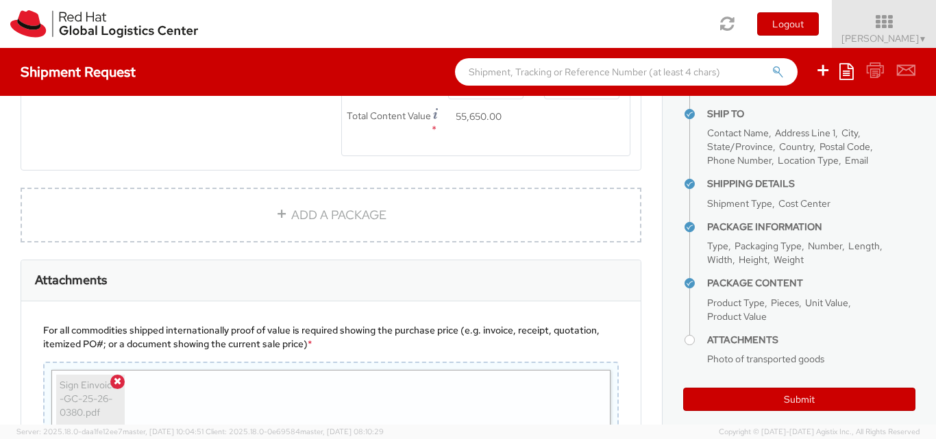
scroll to position [913, 0]
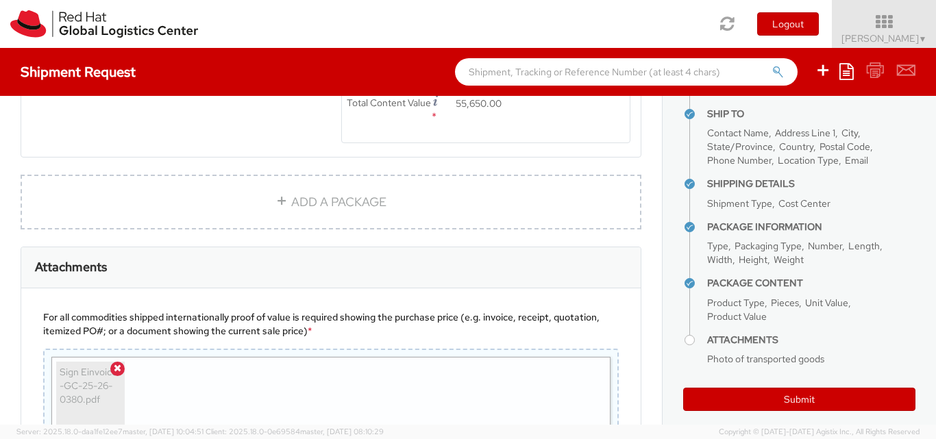
click at [707, 340] on h4 "Attachments" at bounding box center [811, 340] width 208 height 10
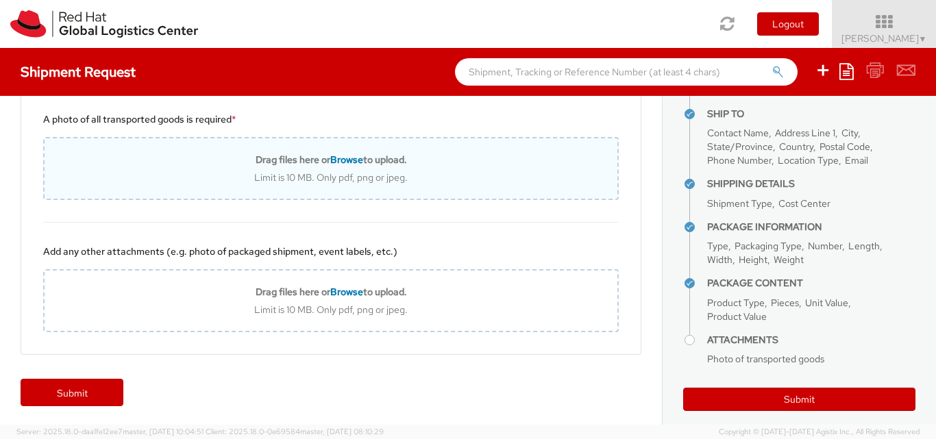
scroll to position [1304, 0]
click at [343, 158] on span "Browse" at bounding box center [346, 159] width 33 height 12
type input "C:\fakepath\WhatsApp Image [DATE] 11.49.00.jpeg"
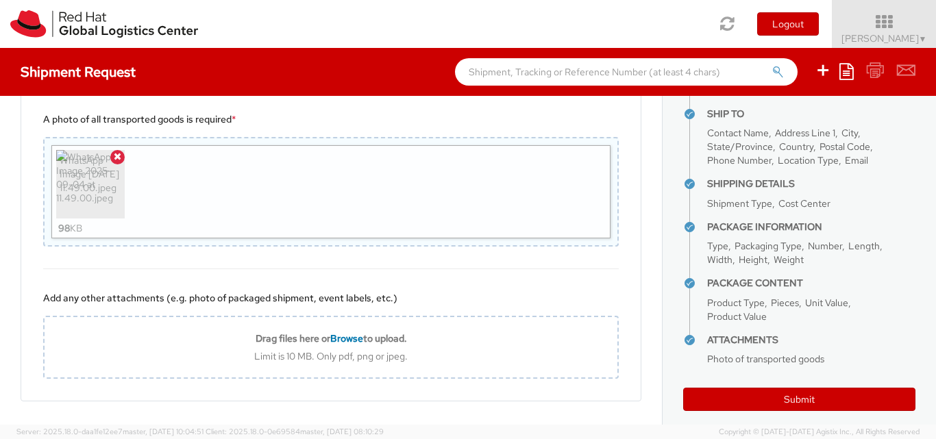
scroll to position [162, 0]
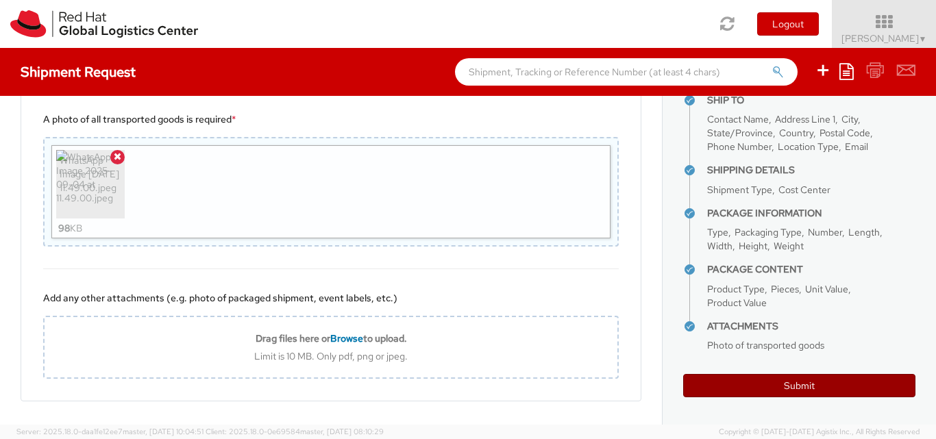
click at [789, 385] on button "Submit" at bounding box center [799, 385] width 232 height 23
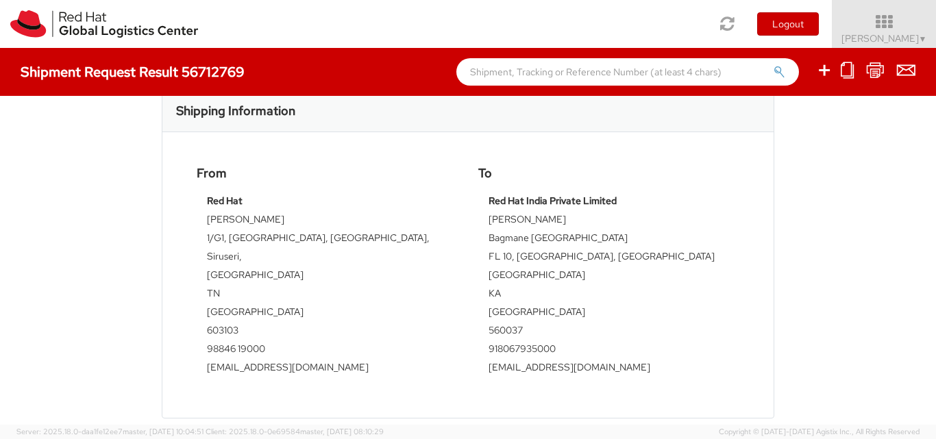
scroll to position [325, 0]
